Goal: Task Accomplishment & Management: Use online tool/utility

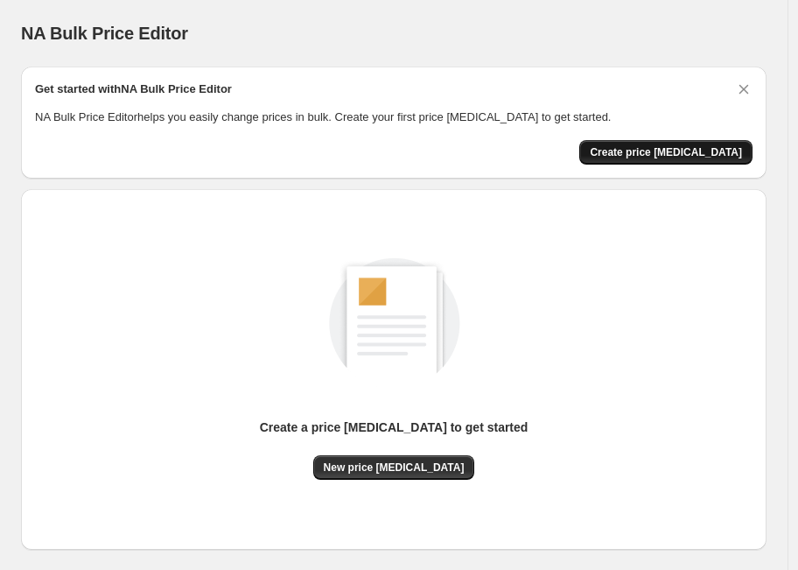
click at [676, 150] on span "Create price change job" at bounding box center [666, 152] width 152 height 14
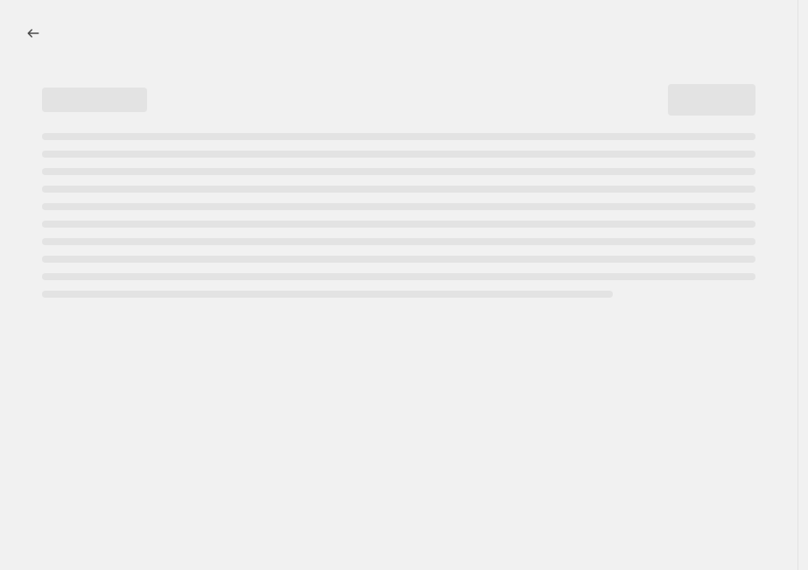
select select "percentage"
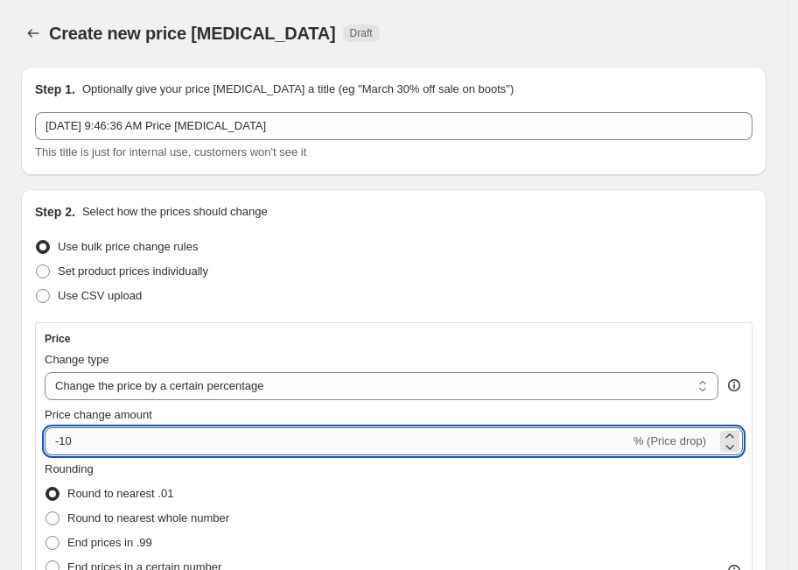
click at [182, 443] on input "-10" at bounding box center [337, 441] width 585 height 28
type input "-1"
type input "-35"
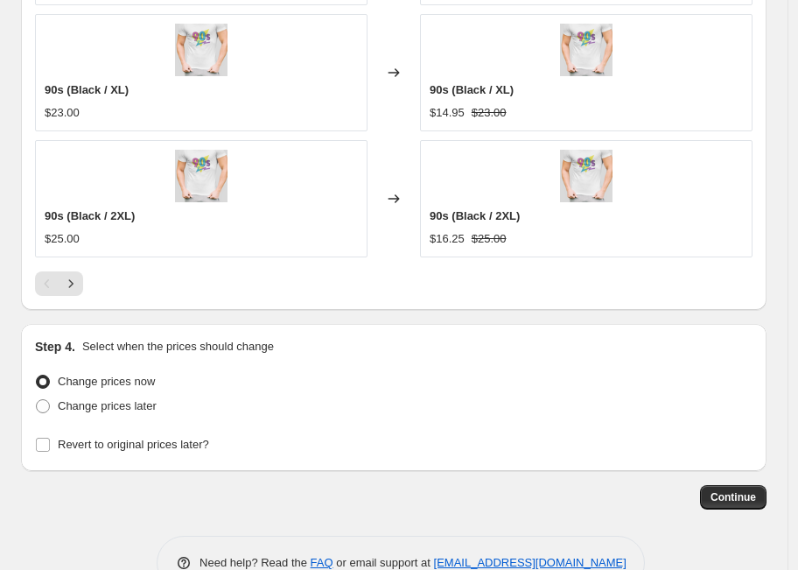
scroll to position [1581, 0]
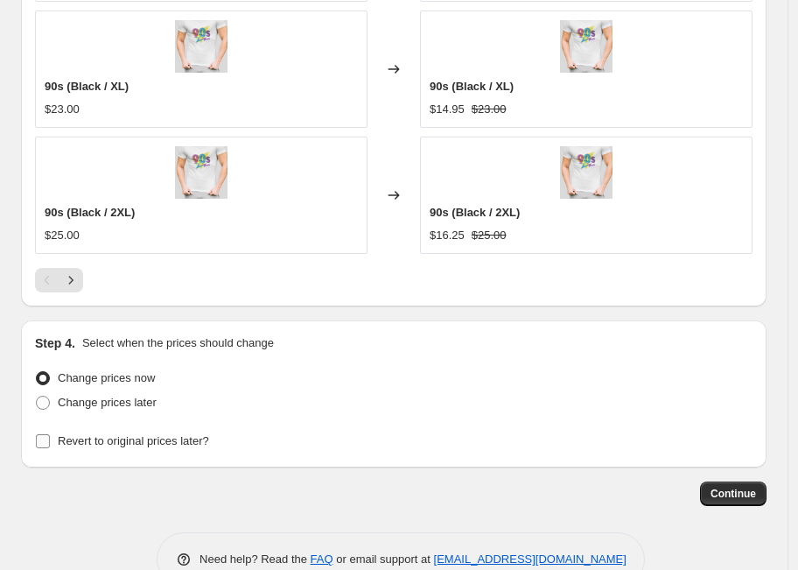
click at [43, 440] on input "Revert to original prices later?" at bounding box center [43, 441] width 14 height 14
checkbox input "true"
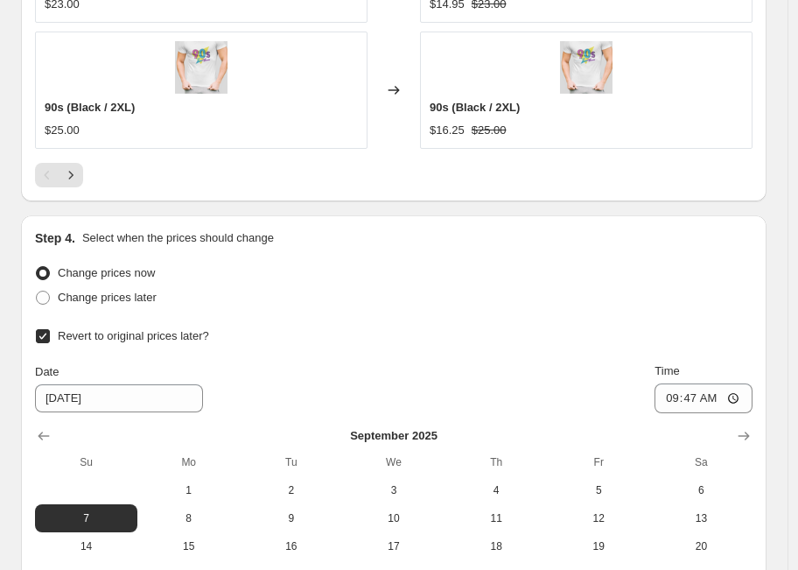
scroll to position [1718, 0]
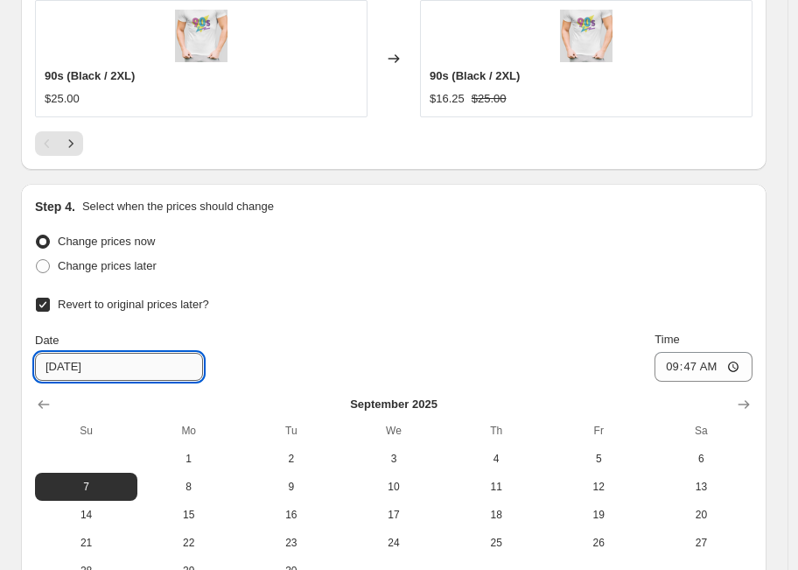
click at [59, 364] on input "9/7/2025" at bounding box center [119, 367] width 168 height 28
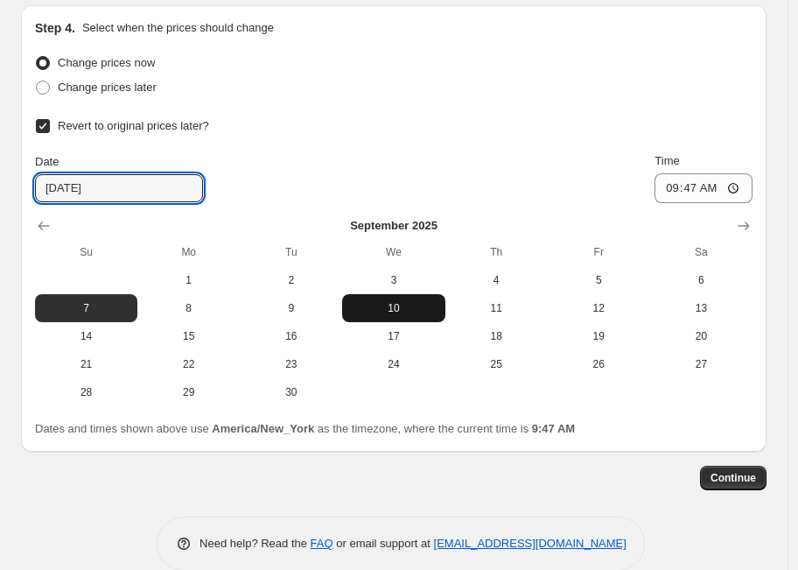
scroll to position [1919, 0]
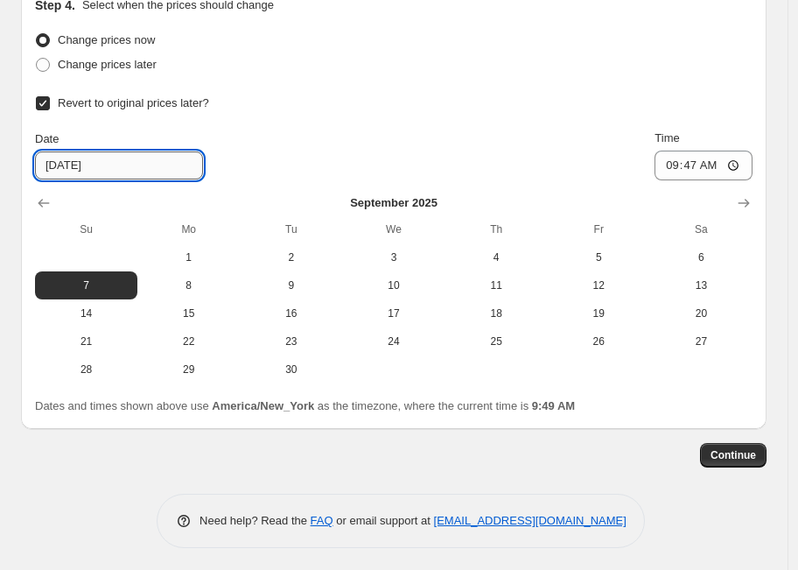
click at [61, 166] on input "9/7/2025" at bounding box center [119, 165] width 168 height 28
click at [284, 255] on span "2" at bounding box center [291, 257] width 88 height 14
type input "[DATE]"
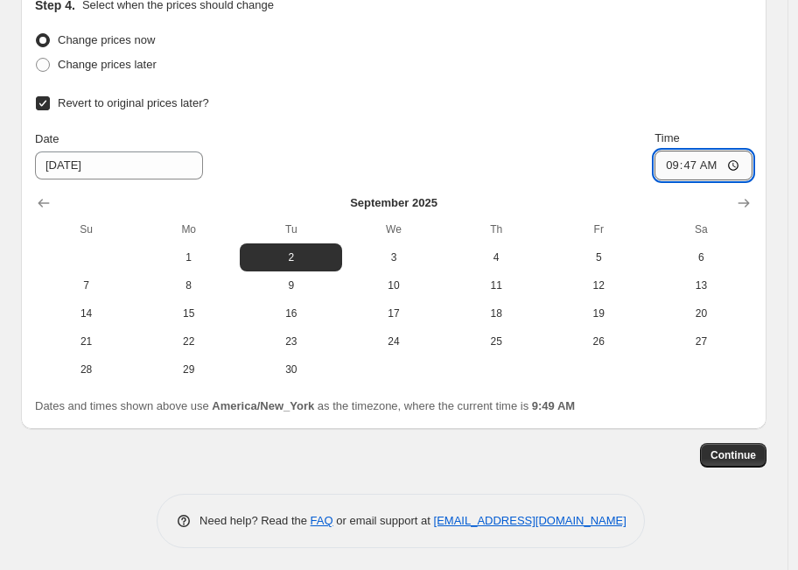
click at [702, 168] on input "09:47" at bounding box center [704, 166] width 98 height 30
click at [719, 165] on input "11:47" at bounding box center [704, 166] width 98 height 30
click at [743, 165] on input "11:59" at bounding box center [704, 166] width 98 height 30
type input "23:59"
click at [593, 79] on div "Change prices now Change prices later Revert to original prices later? Date 9/2…" at bounding box center [394, 205] width 718 height 355
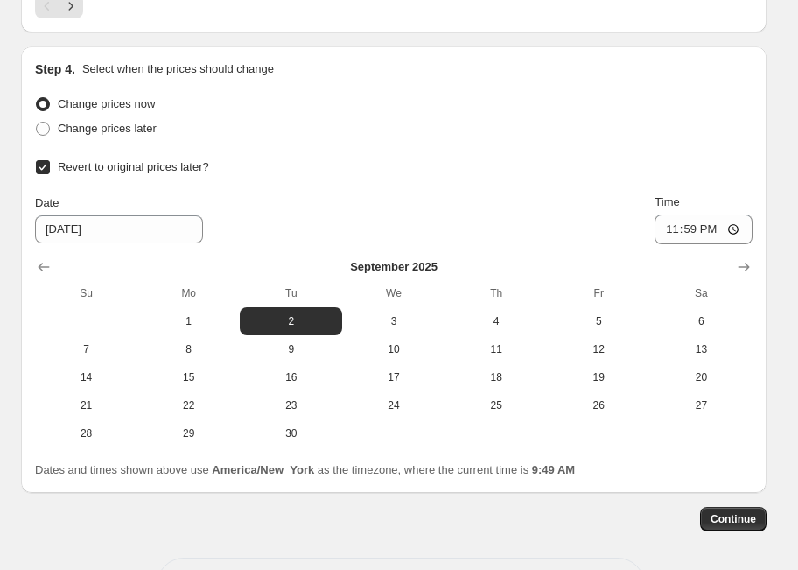
scroll to position [0, 0]
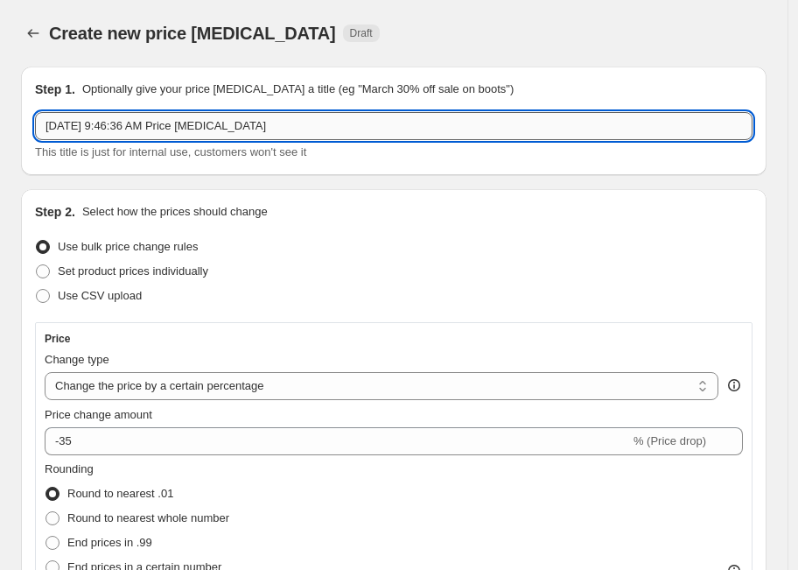
drag, startPoint x: 326, startPoint y: 121, endPoint x: 36, endPoint y: 114, distance: 290.6
click at [36, 114] on input "Aug 31, 2025 at 9:46:36 AM Price change job" at bounding box center [394, 126] width 718 height 28
click at [101, 122] on input "Labor Day 35% OFF" at bounding box center [394, 126] width 718 height 28
drag, startPoint x: 125, startPoint y: 130, endPoint x: 168, endPoint y: 120, distance: 43.9
click at [125, 129] on input "Labor Day Sale - 35% OFF" at bounding box center [394, 126] width 718 height 28
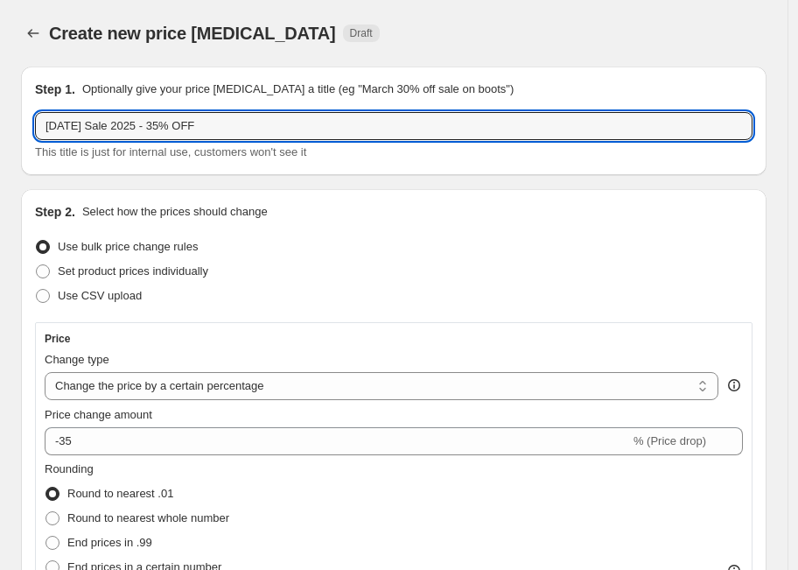
type input "[DATE] Sale 2025 - 35% OFF"
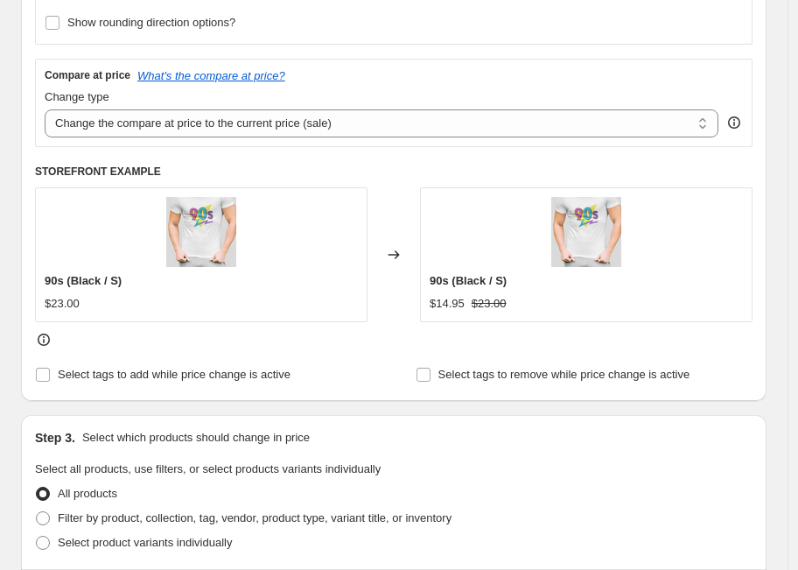
scroll to position [586, 0]
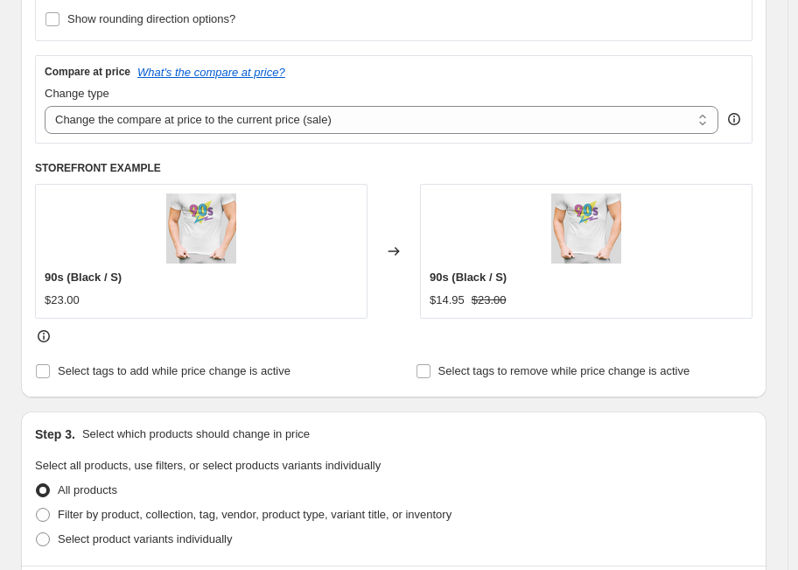
click at [43, 334] on icon at bounding box center [44, 336] width 18 height 18
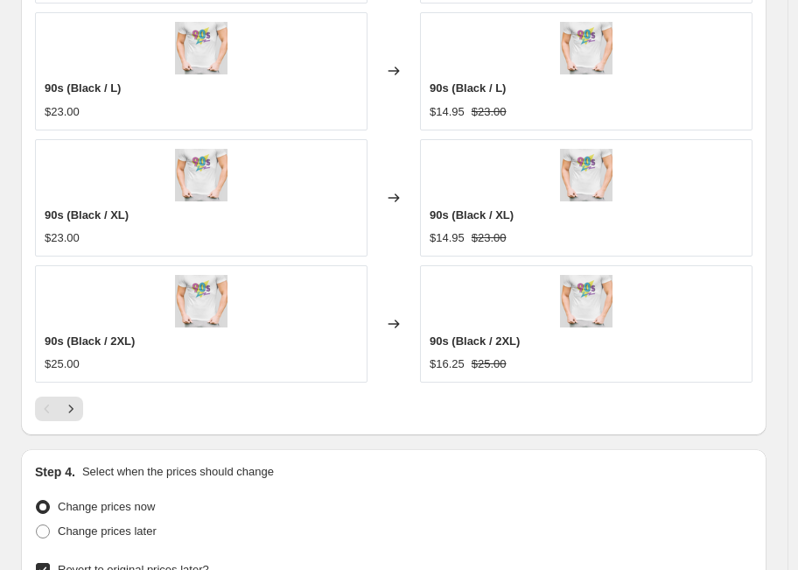
scroll to position [1492, 0]
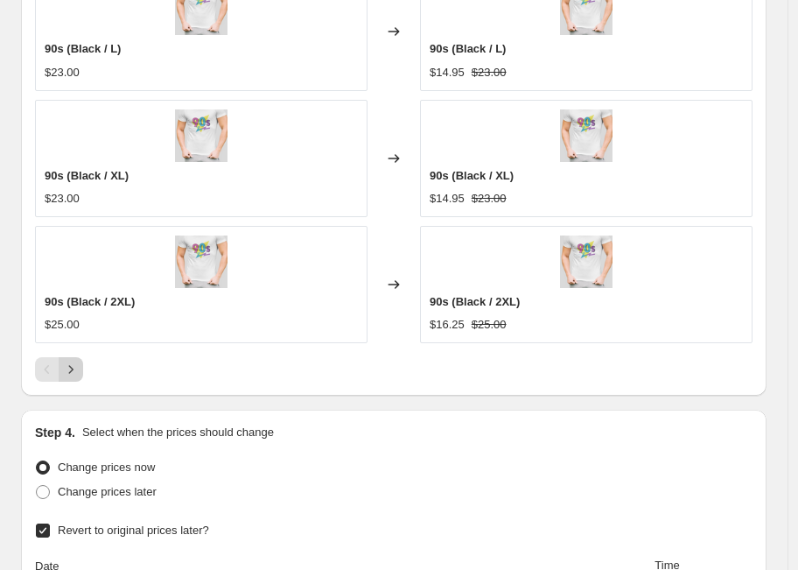
click at [69, 371] on icon "Next" at bounding box center [71, 370] width 18 height 18
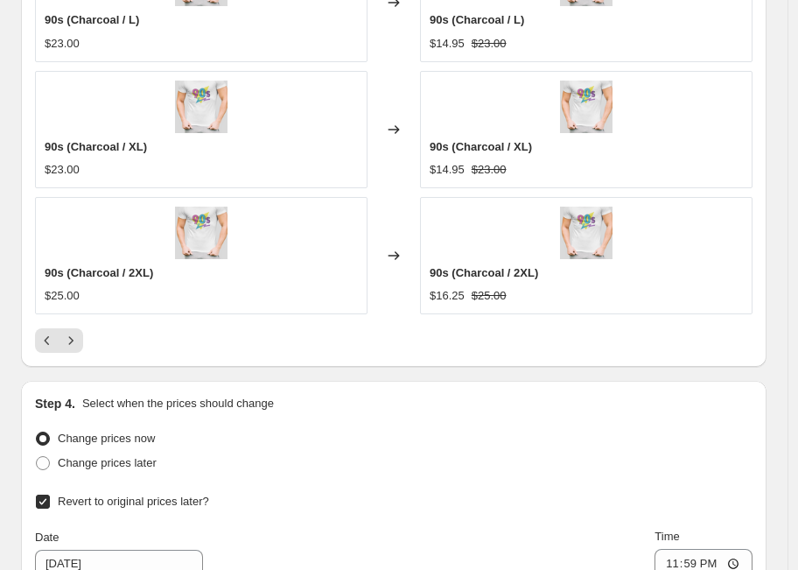
scroll to position [1925, 0]
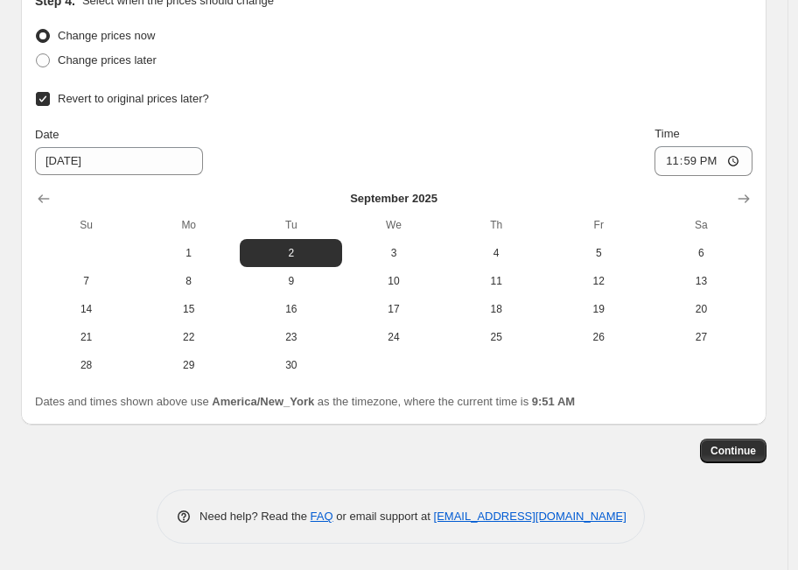
click at [740, 456] on span "Continue" at bounding box center [734, 451] width 46 height 14
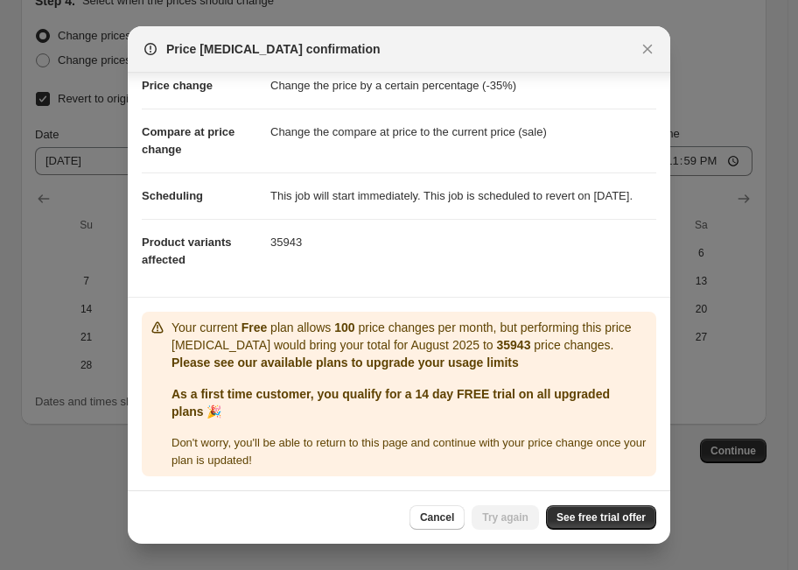
scroll to position [59, 0]
click at [617, 521] on span "See free trial offer" at bounding box center [601, 517] width 89 height 14
click at [649, 47] on icon "Close" at bounding box center [648, 50] width 10 height 10
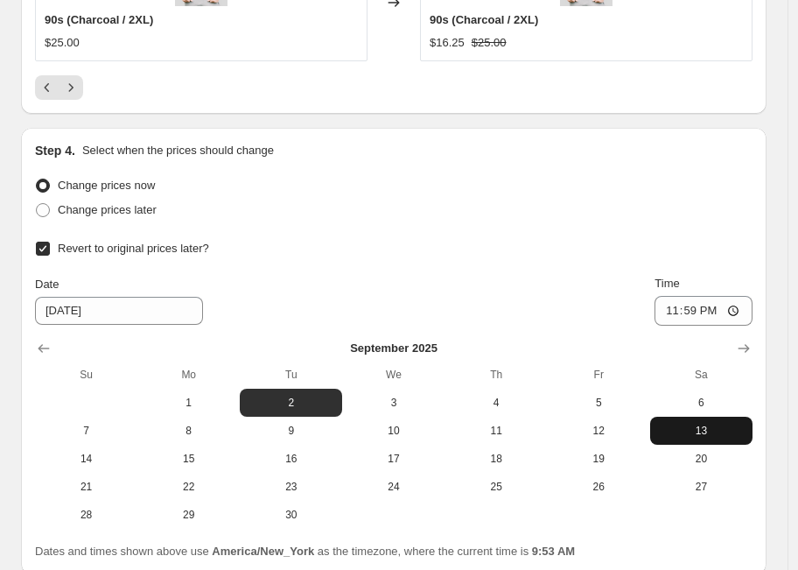
scroll to position [1925, 0]
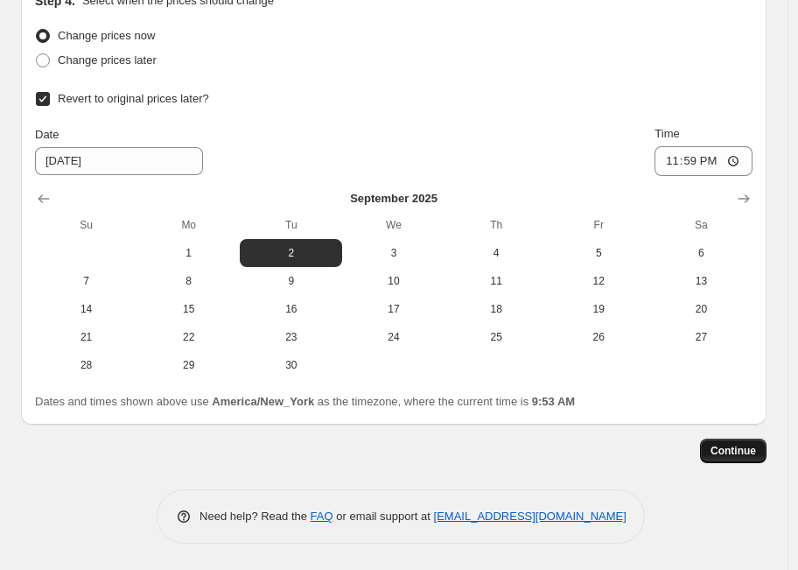
click at [751, 451] on span "Continue" at bounding box center [734, 451] width 46 height 14
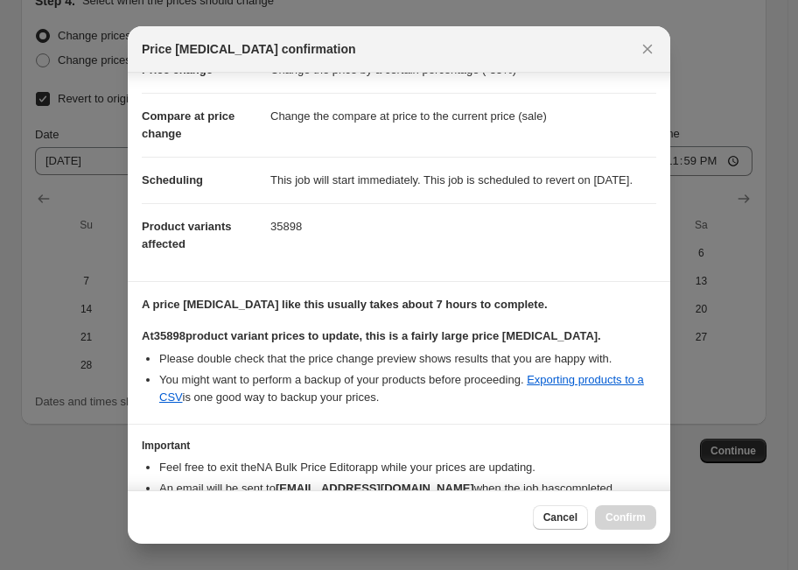
scroll to position [82, 0]
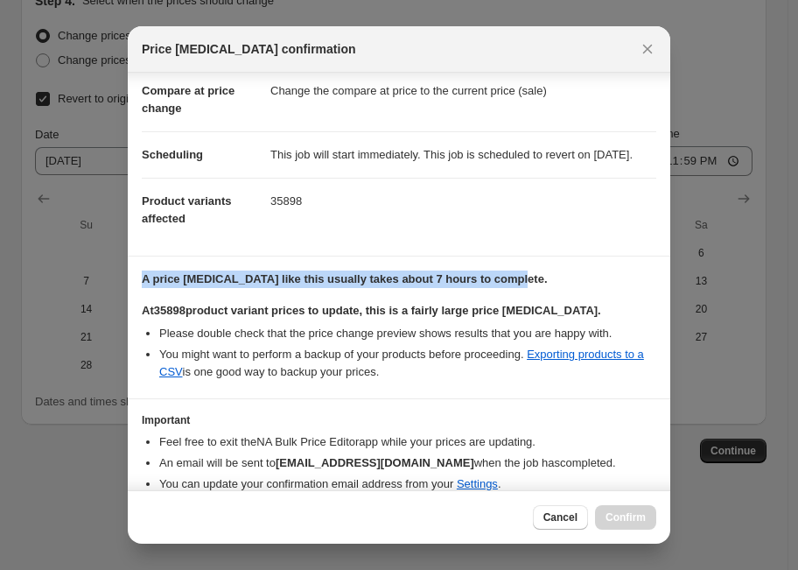
drag, startPoint x: 537, startPoint y: 291, endPoint x: 148, endPoint y: 280, distance: 389.6
click at [139, 287] on section "A price change job like this usually takes about 7 hours to complete. At 35898 …" at bounding box center [399, 327] width 543 height 142
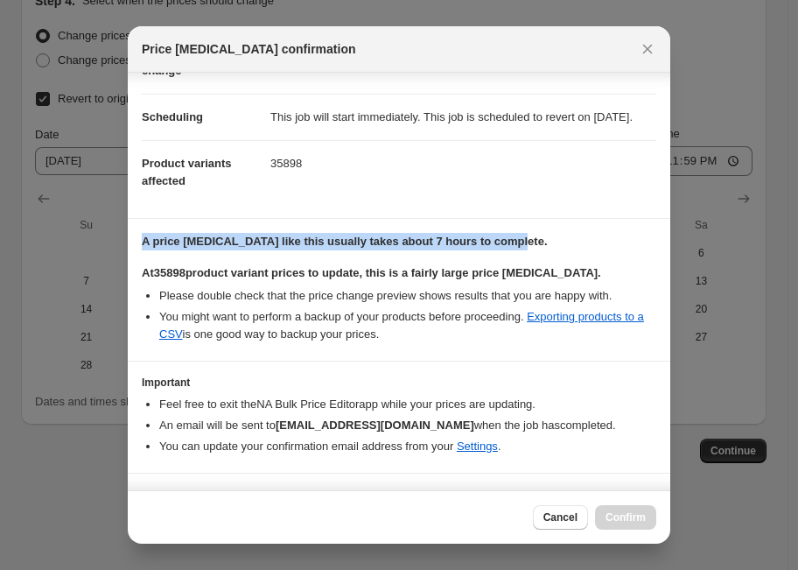
scroll to position [173, 0]
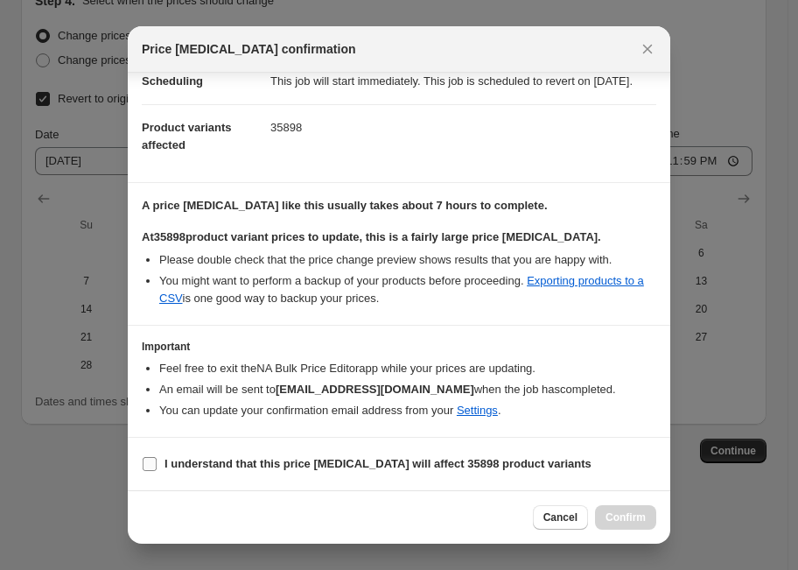
click at [218, 465] on b "I understand that this price change job will affect 35898 product variants" at bounding box center [378, 463] width 427 height 13
click at [157, 465] on input "I understand that this price change job will affect 35898 product variants" at bounding box center [150, 464] width 14 height 14
checkbox input "true"
click at [623, 511] on span "Confirm" at bounding box center [626, 517] width 40 height 14
type input "[DATE] Sale 2025 - 35% OFF"
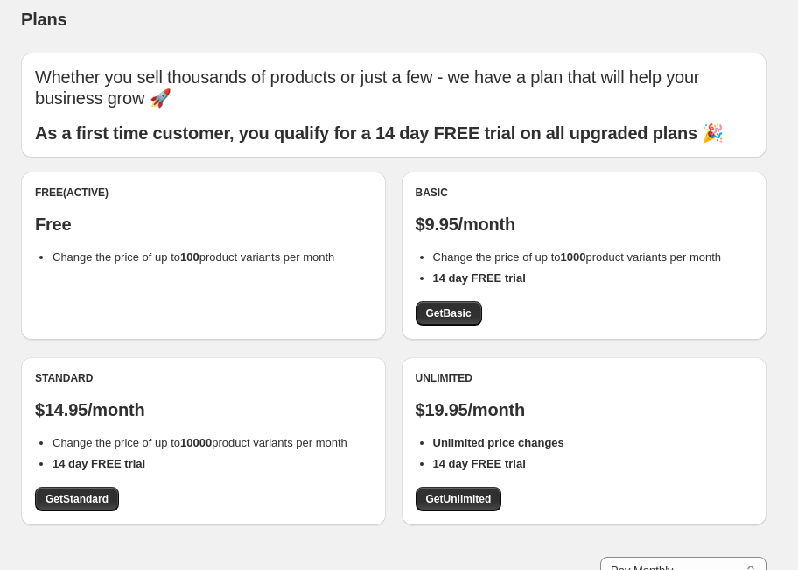
scroll to position [25, 0]
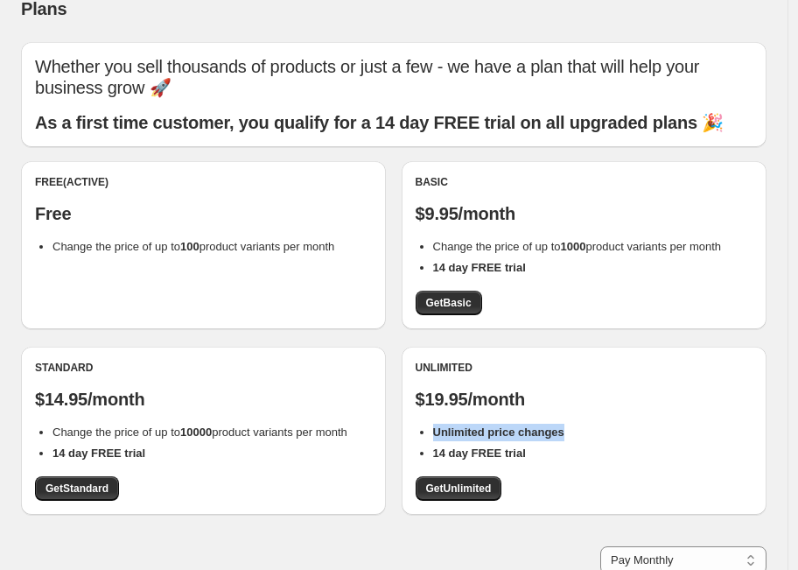
drag, startPoint x: 438, startPoint y: 434, endPoint x: 594, endPoint y: 428, distance: 156.8
click at [593, 431] on li "Unlimited price changes" at bounding box center [592, 433] width 319 height 18
click at [205, 430] on b "10000" at bounding box center [196, 431] width 32 height 13
click at [465, 488] on span "Get Unlimited" at bounding box center [459, 488] width 66 height 14
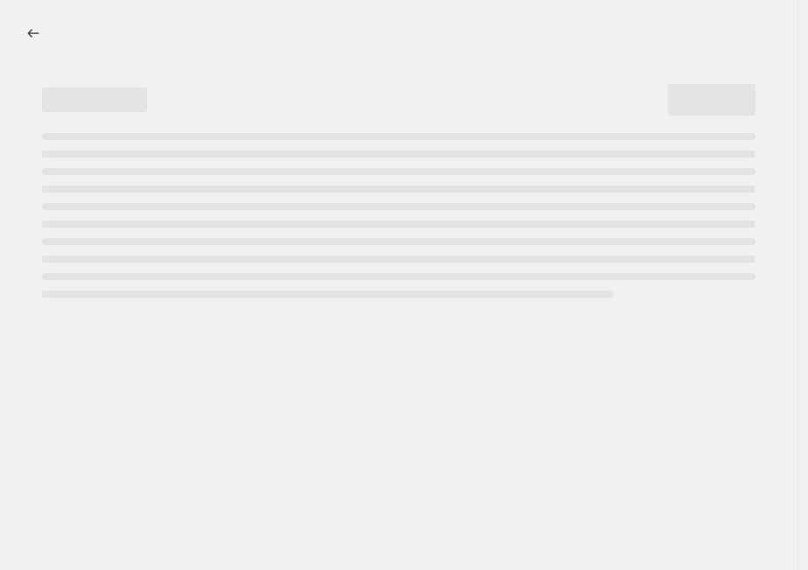
select select "percentage"
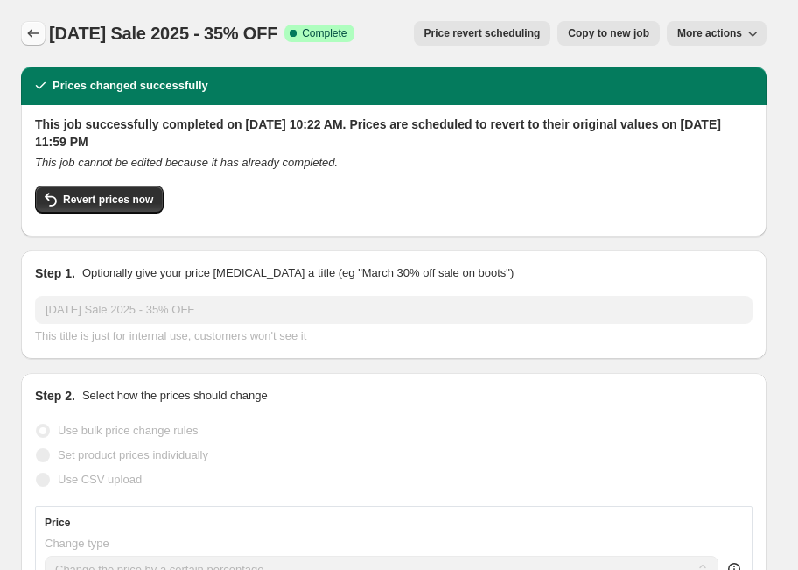
click at [32, 31] on icon "Price change jobs" at bounding box center [34, 34] width 18 height 18
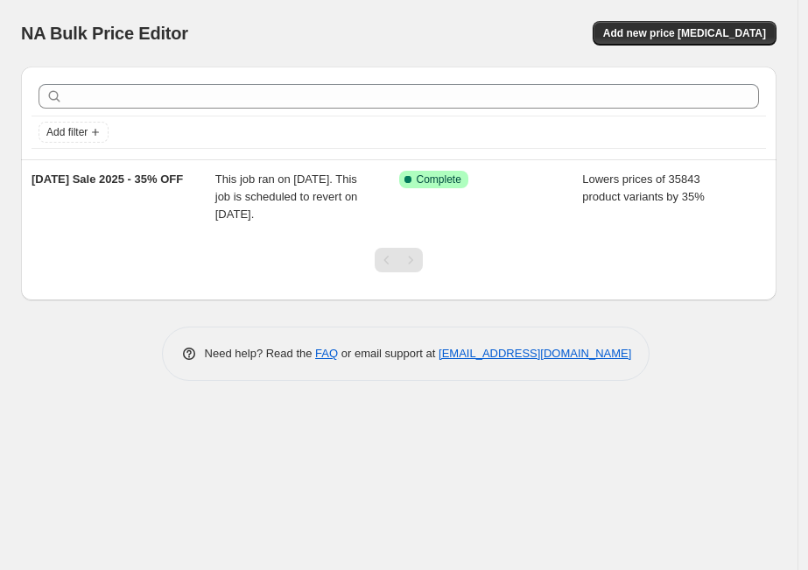
drag, startPoint x: 535, startPoint y: 37, endPoint x: 509, endPoint y: 1, distance: 43.9
click at [535, 37] on div "Add new price [MEDICAL_DATA]" at bounding box center [586, 33] width 379 height 25
